Goal: Find specific fact: Find contact information

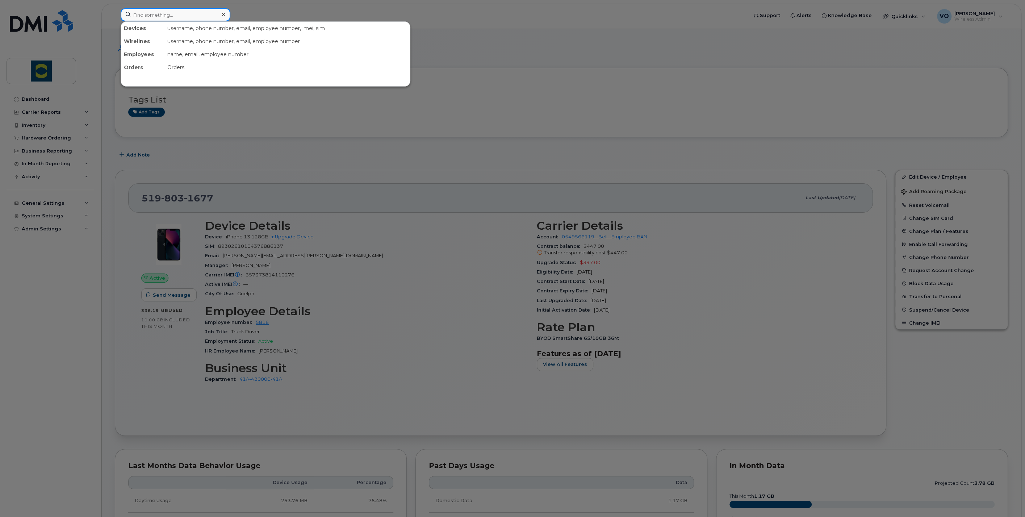
click at [168, 14] on input at bounding box center [176, 14] width 110 height 13
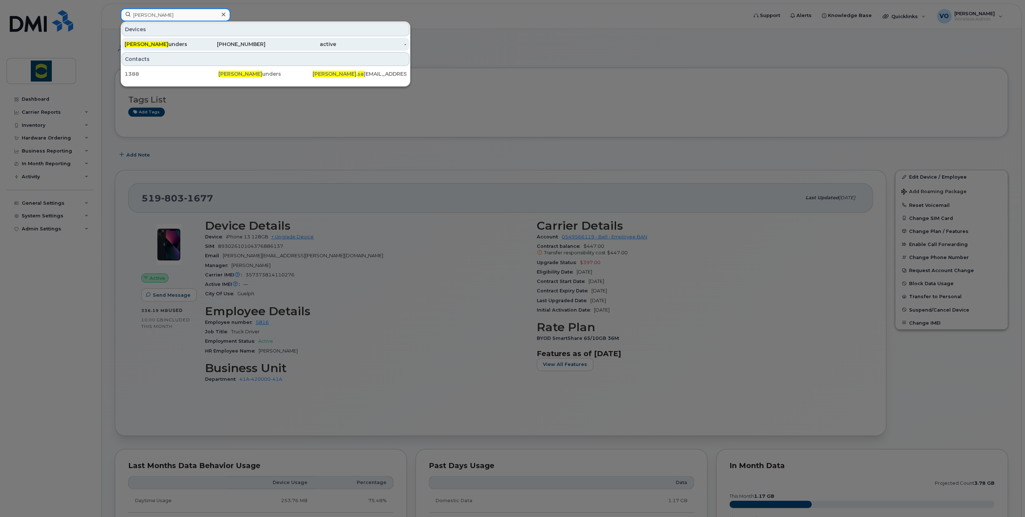
type input "robert sa"
click at [144, 41] on span "Robert Sa" at bounding box center [147, 44] width 44 height 7
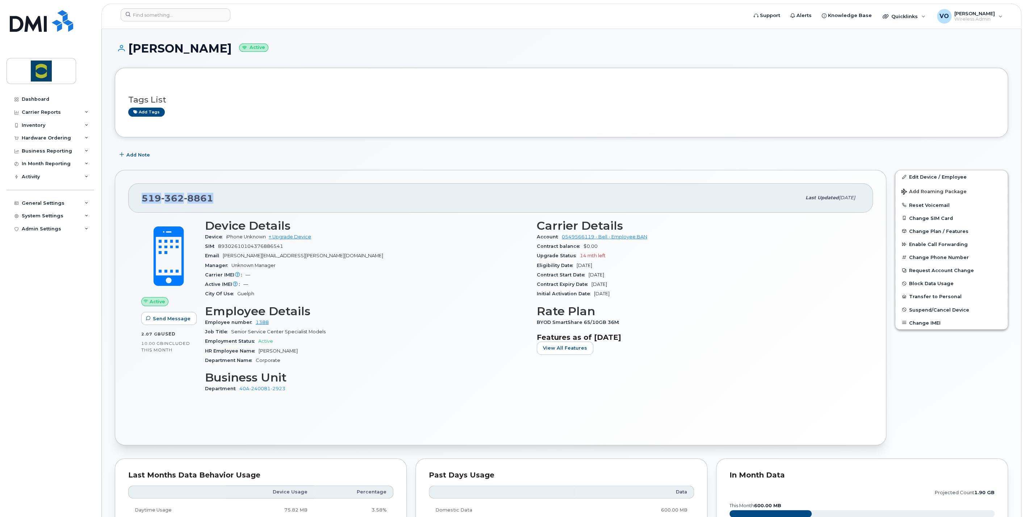
drag, startPoint x: 225, startPoint y: 197, endPoint x: 137, endPoint y: 198, distance: 88.0
click at [137, 198] on div "[PHONE_NUMBER] Last updated [DATE]" at bounding box center [500, 197] width 744 height 29
copy span "[PHONE_NUMBER]"
click at [251, 79] on div "Tags List Add tags" at bounding box center [561, 103] width 893 height 70
drag, startPoint x: 224, startPoint y: 204, endPoint x: 140, endPoint y: 197, distance: 83.9
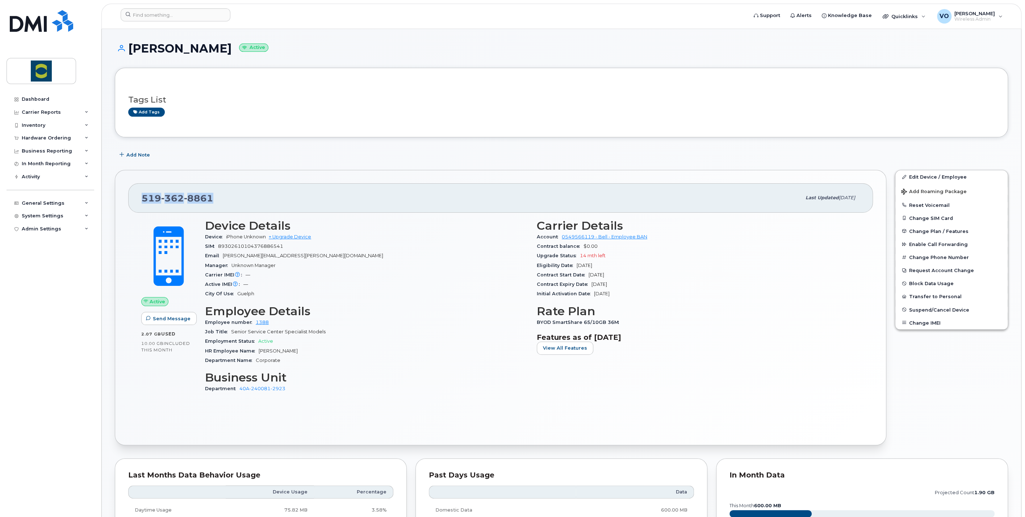
click at [140, 197] on div "519 362 8861 Last updated Jun 17, 2024" at bounding box center [500, 197] width 744 height 29
copy span "519 362 8861"
click at [218, 22] on div at bounding box center [432, 16] width 634 height 16
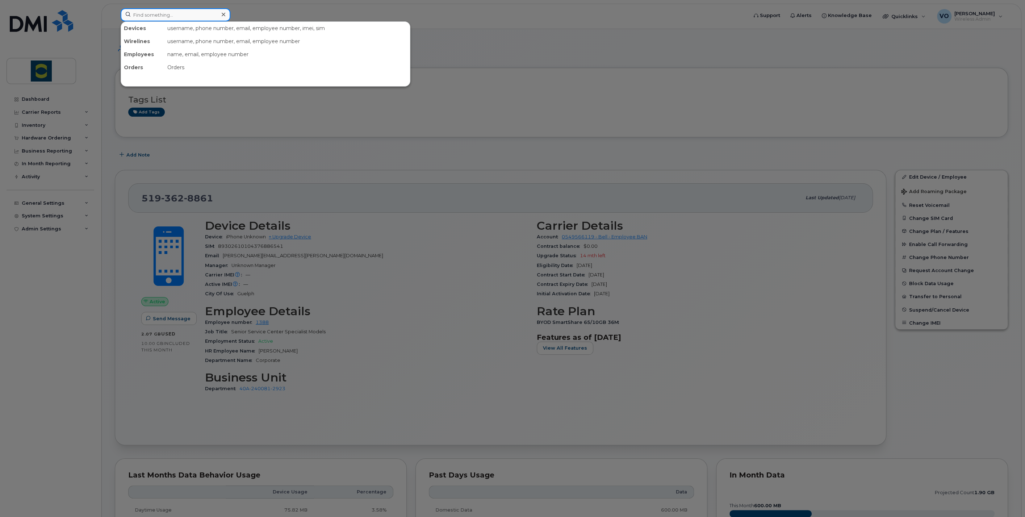
click at [217, 13] on input at bounding box center [176, 14] width 110 height 13
paste input "[PERSON_NAME]"
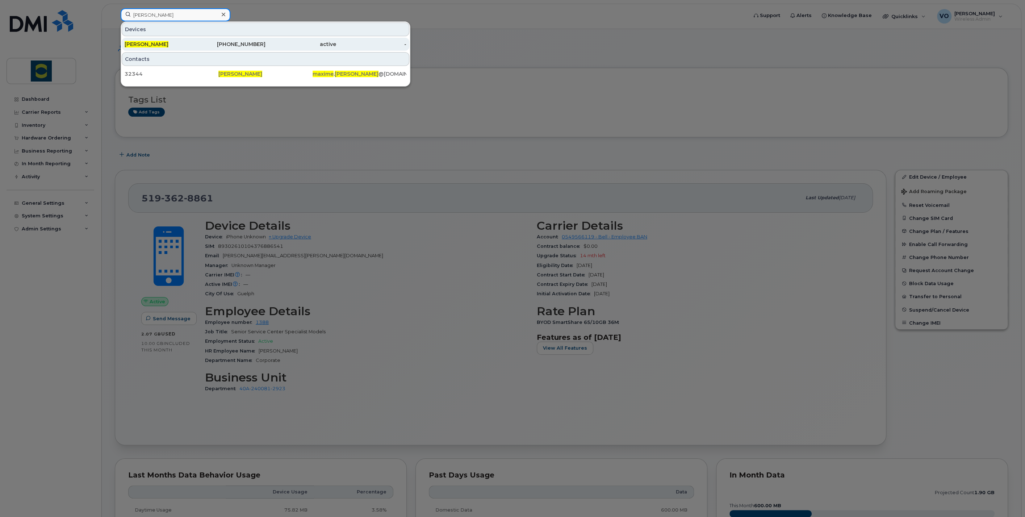
type input "[PERSON_NAME]"
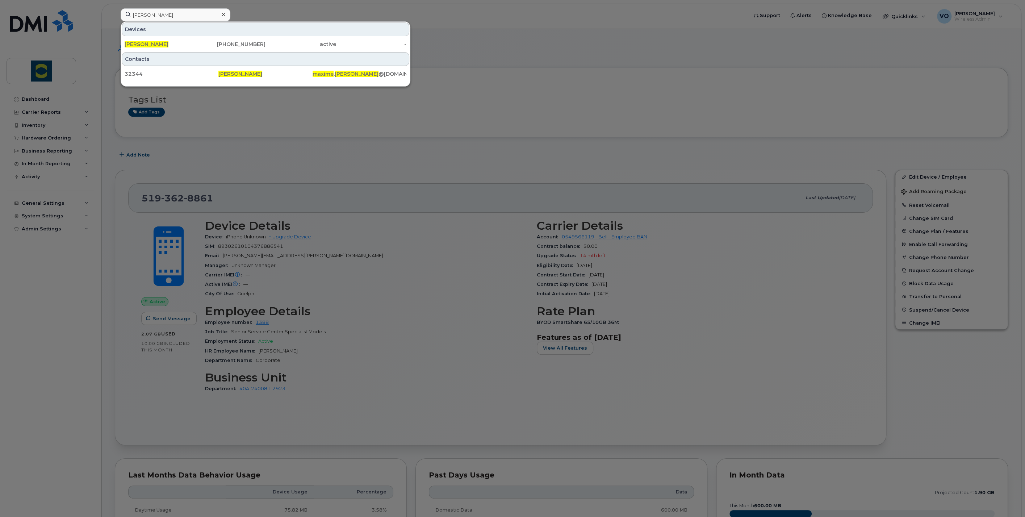
drag, startPoint x: 154, startPoint y: 45, endPoint x: 330, endPoint y: 112, distance: 188.5
click at [154, 45] on span "[PERSON_NAME]" at bounding box center [147, 44] width 44 height 7
click at [161, 42] on span "[PERSON_NAME]" at bounding box center [147, 44] width 44 height 7
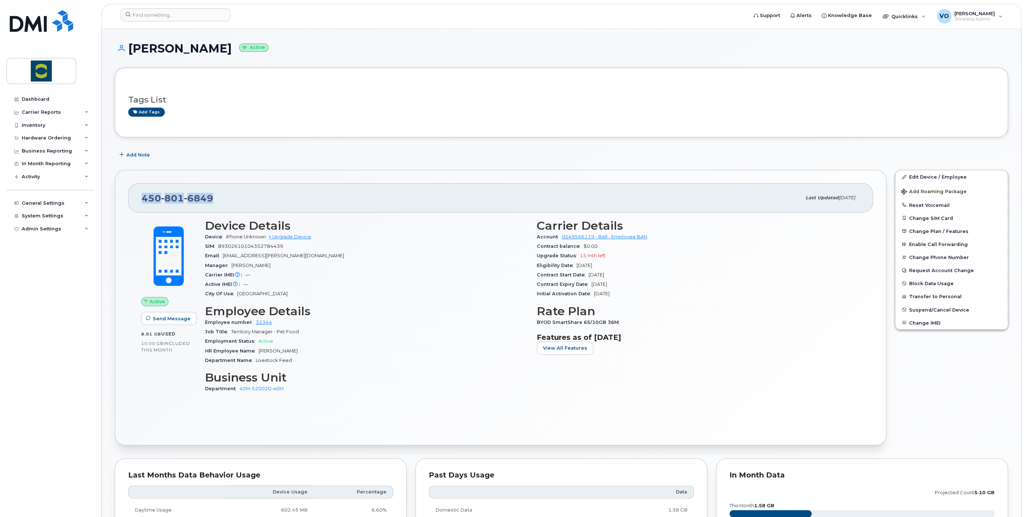
drag, startPoint x: 219, startPoint y: 201, endPoint x: 141, endPoint y: 201, distance: 77.9
click at [142, 201] on div "[PHONE_NUMBER]" at bounding box center [471, 197] width 659 height 15
copy span "[PHONE_NUMBER]"
click at [232, 202] on div "[PHONE_NUMBER]" at bounding box center [471, 197] width 659 height 15
drag, startPoint x: 223, startPoint y: 198, endPoint x: 143, endPoint y: 202, distance: 80.5
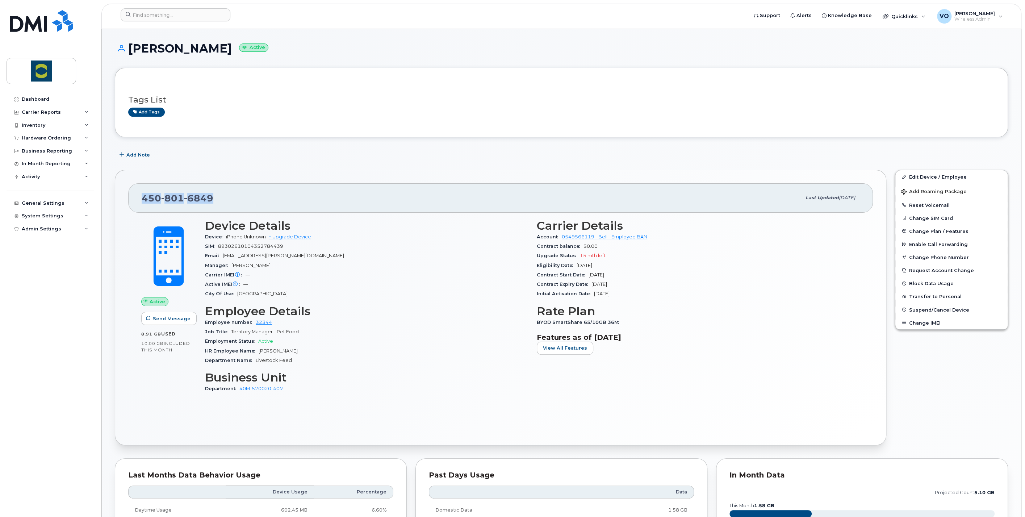
click at [143, 202] on div "[PHONE_NUMBER]" at bounding box center [471, 197] width 659 height 15
copy span "[PHONE_NUMBER]"
click at [32, 358] on div "Dashboard Carrier Reports Monthly Billing Data Daily Data Pooling Data Behavior…" at bounding box center [51, 299] width 89 height 413
